Goal: Navigation & Orientation: Find specific page/section

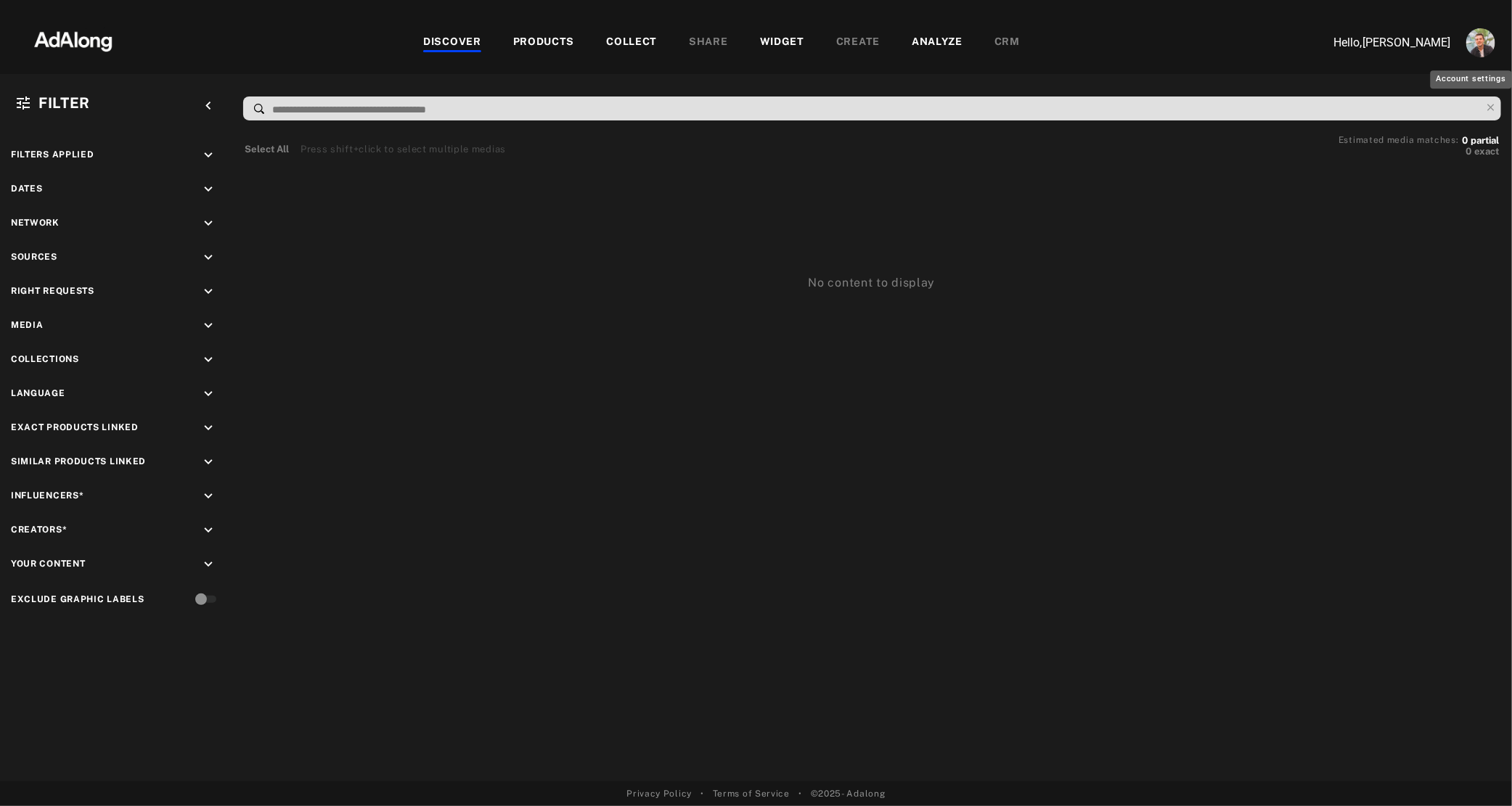
click at [1475, 46] on img "Account settings" at bounding box center [1481, 43] width 29 height 29
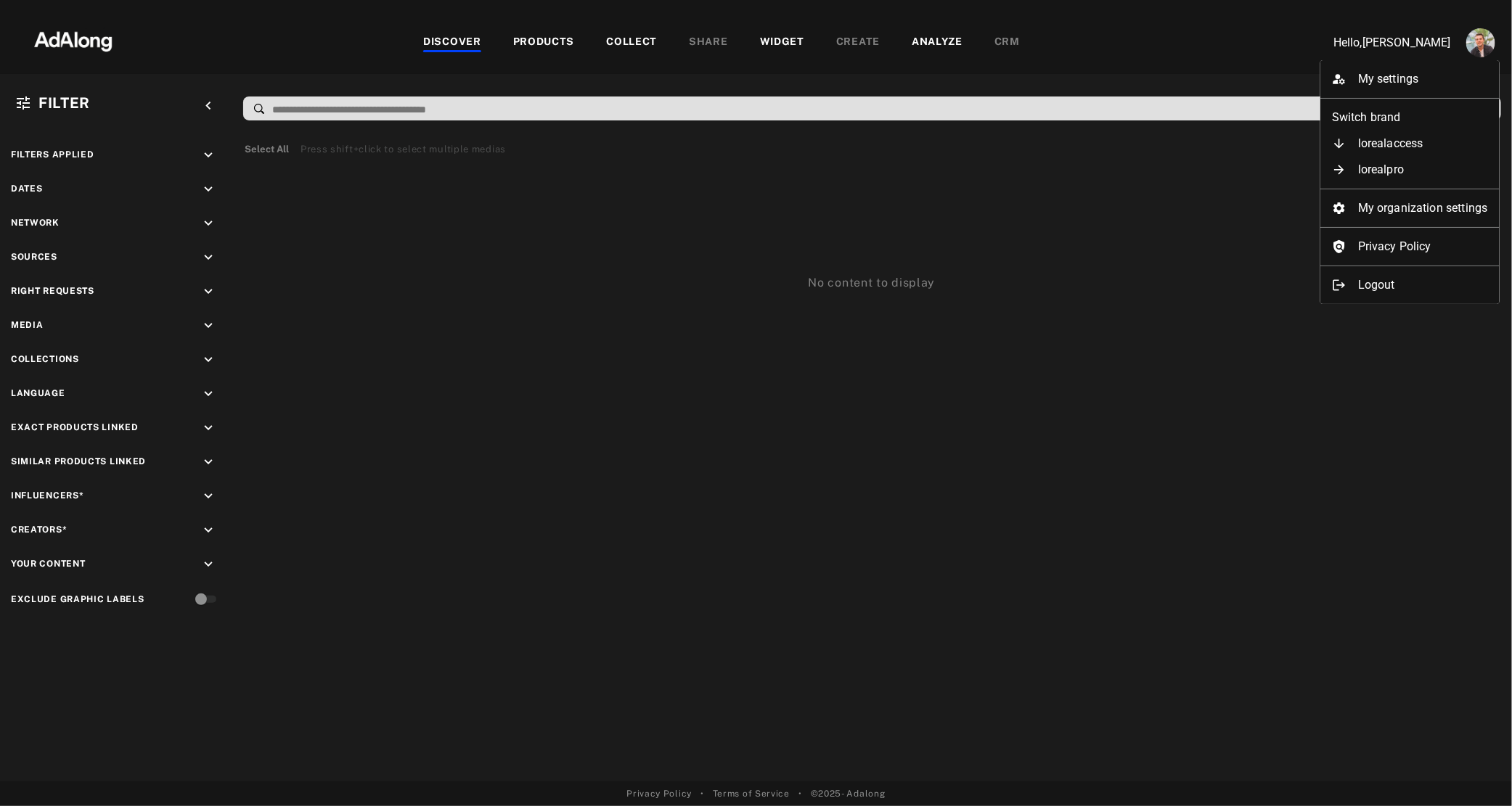
click at [1192, 304] on div at bounding box center [756, 403] width 1512 height 806
